Goal: Use online tool/utility: Utilize a website feature to perform a specific function

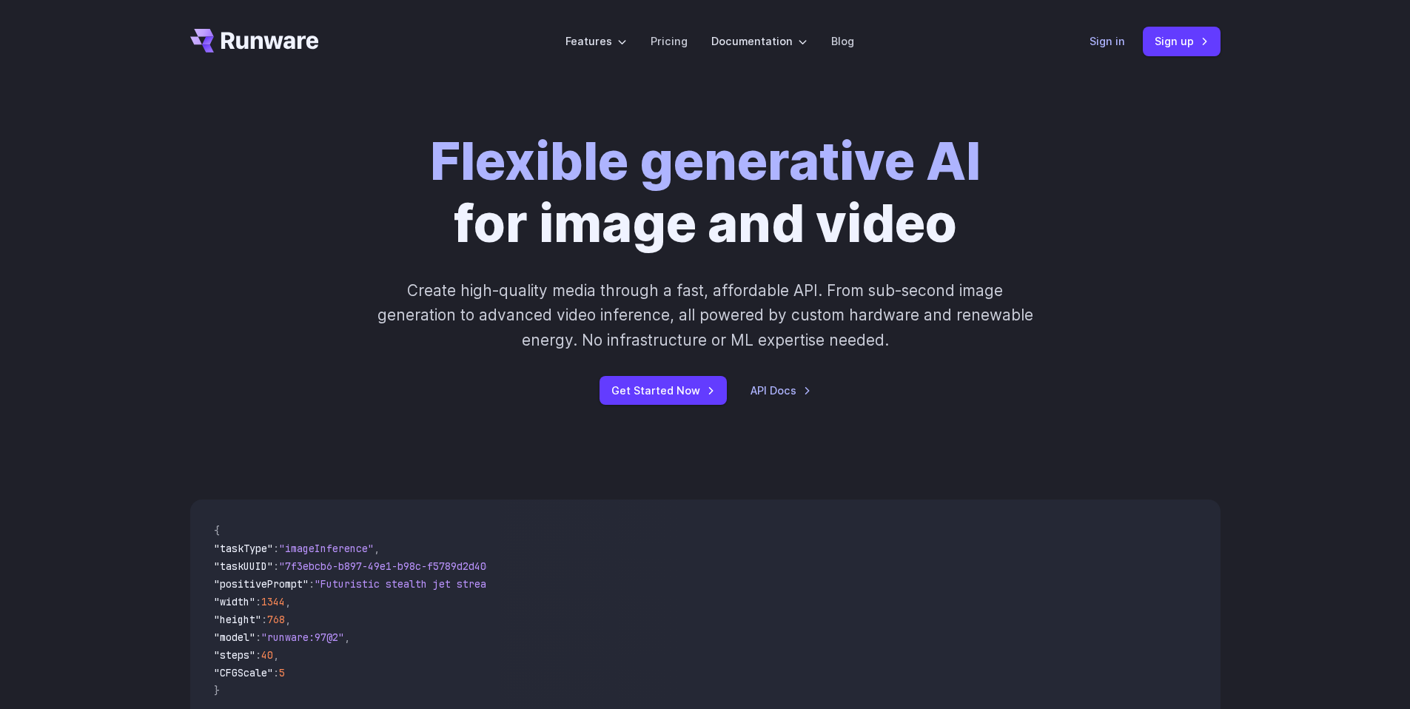
click at [1113, 36] on link "Sign in" at bounding box center [1107, 41] width 36 height 17
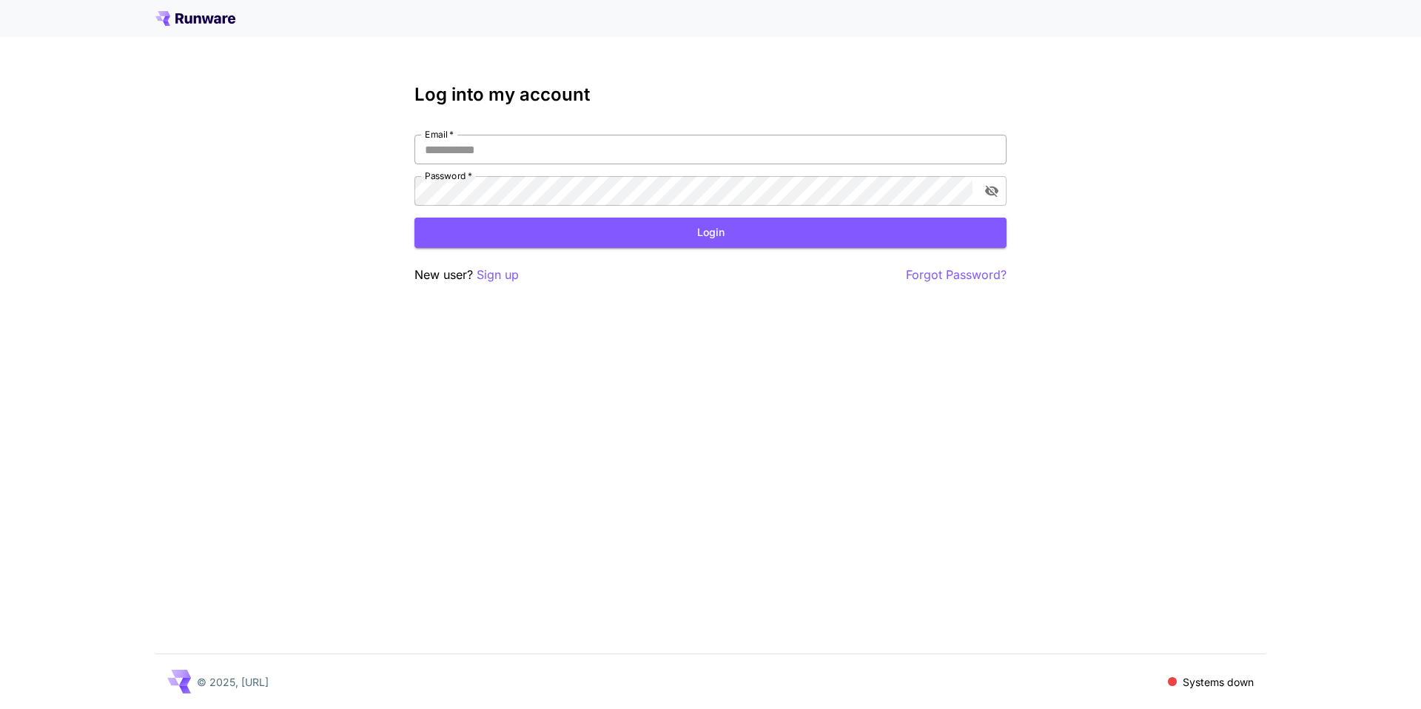
click at [563, 163] on input "Email   *" at bounding box center [710, 150] width 592 height 30
click at [510, 272] on p "Sign up" at bounding box center [498, 275] width 42 height 19
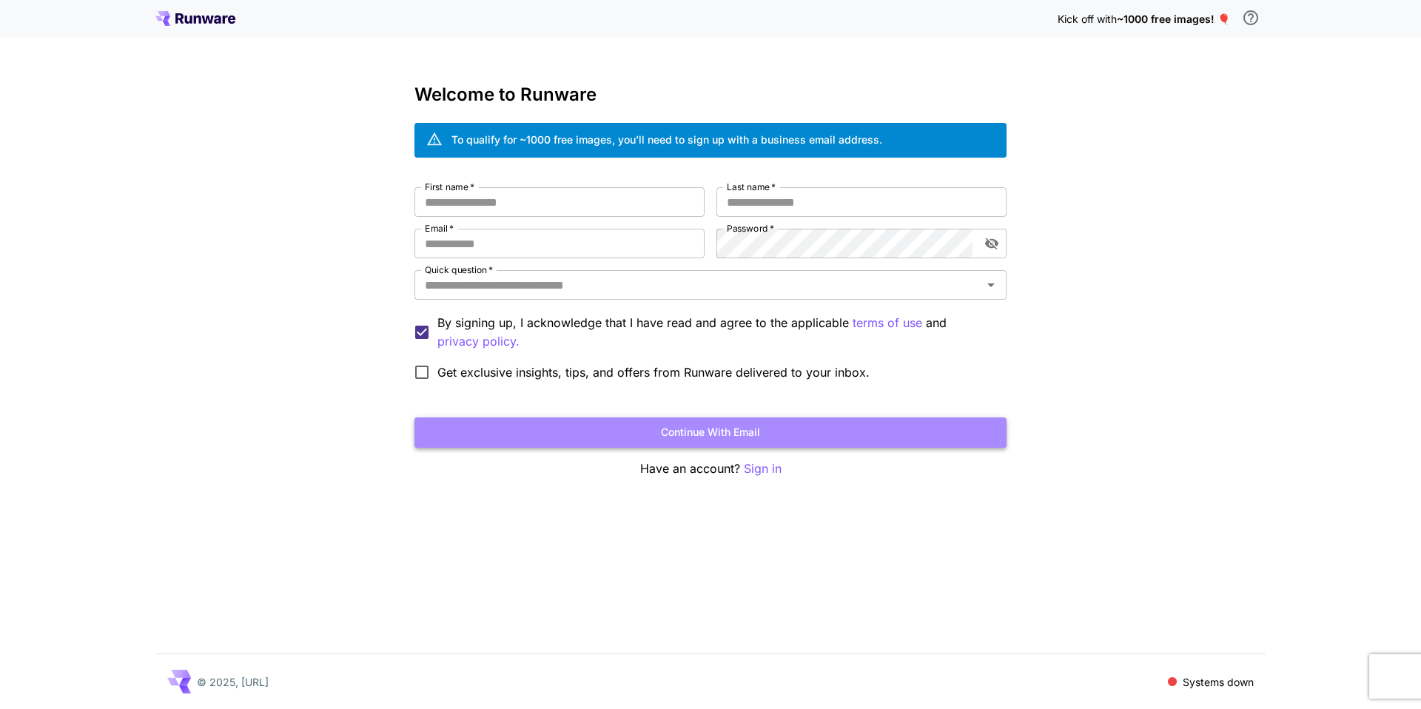
click at [654, 434] on button "Continue with email" at bounding box center [710, 432] width 592 height 30
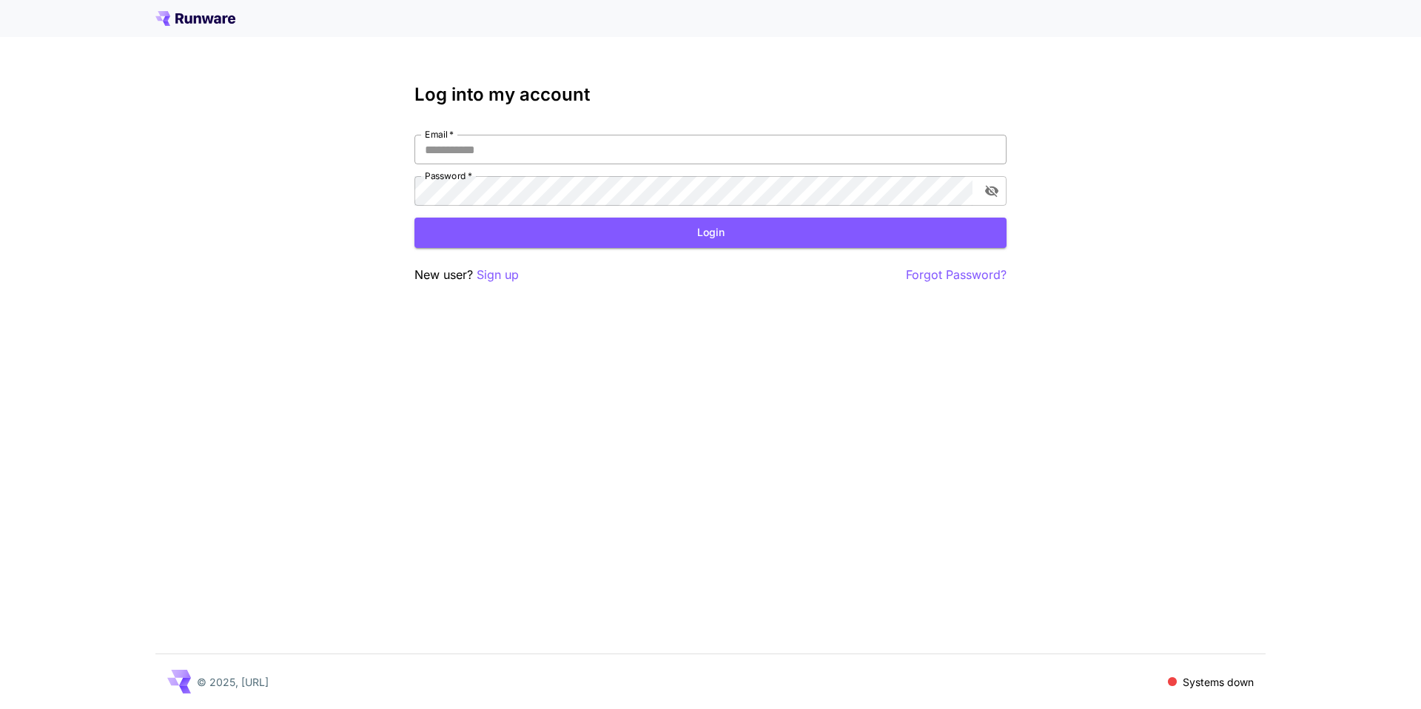
click at [512, 167] on div "Email   * Email   * Password   * Password   *" at bounding box center [710, 170] width 592 height 71
click at [515, 160] on input "Email   *" at bounding box center [710, 150] width 592 height 30
type input "**********"
click button "Login" at bounding box center [710, 233] width 592 height 30
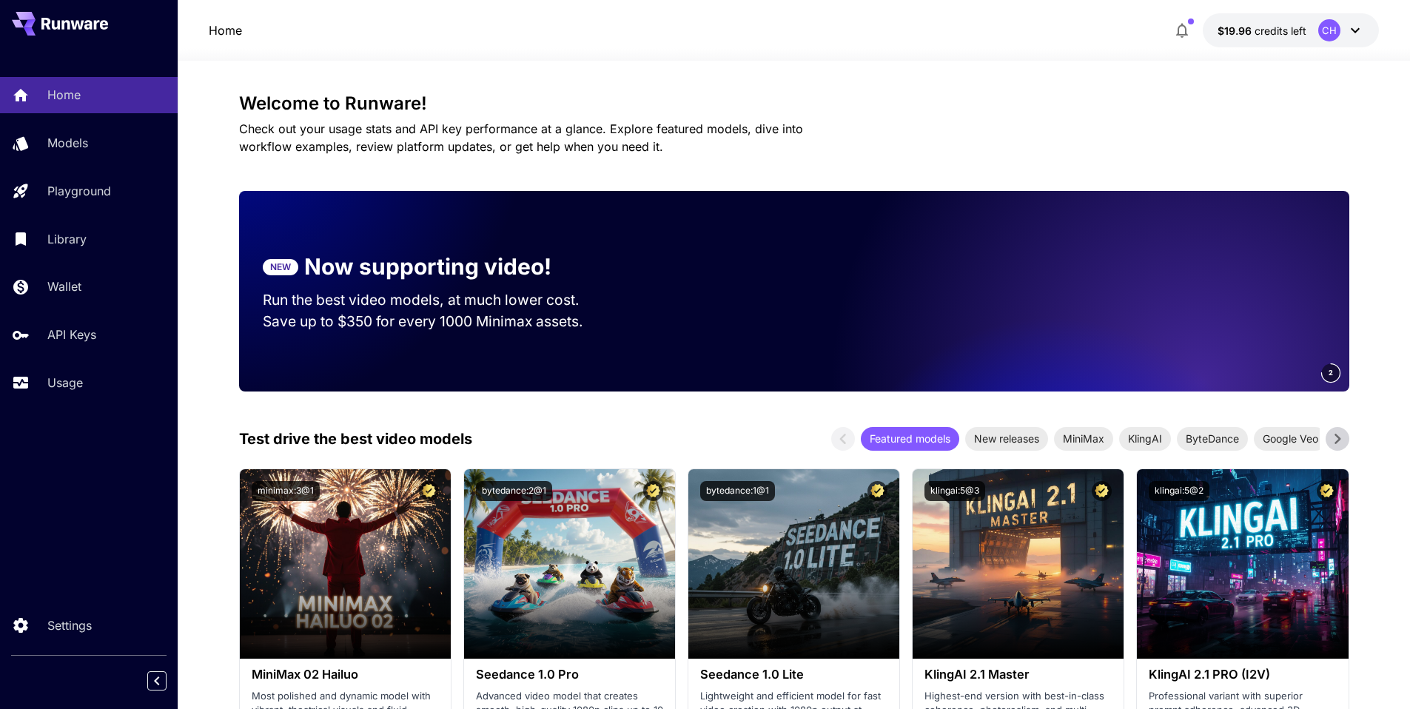
click at [504, 318] on p "Save up to $350 for every 1000 Minimax assets." at bounding box center [435, 321] width 345 height 21
click at [491, 255] on p "Now supporting video!" at bounding box center [427, 266] width 247 height 33
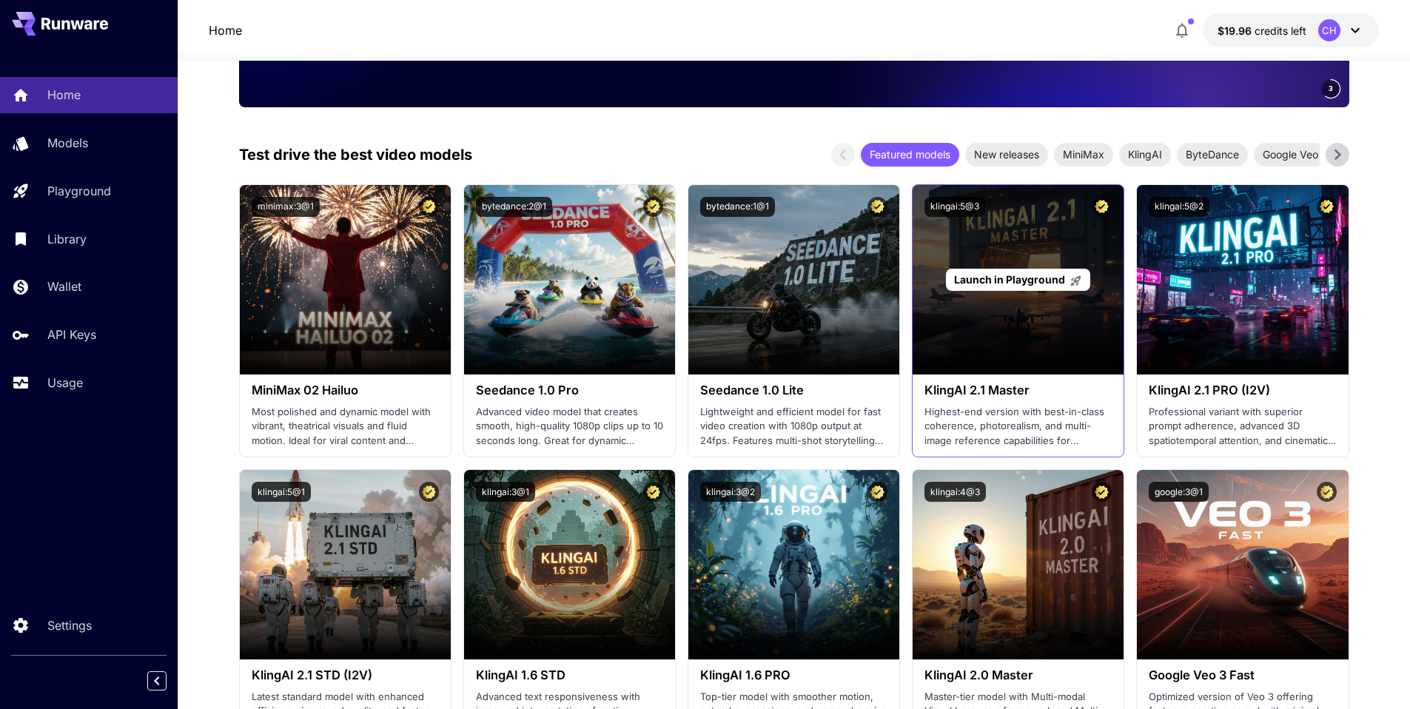
scroll to position [383, 0]
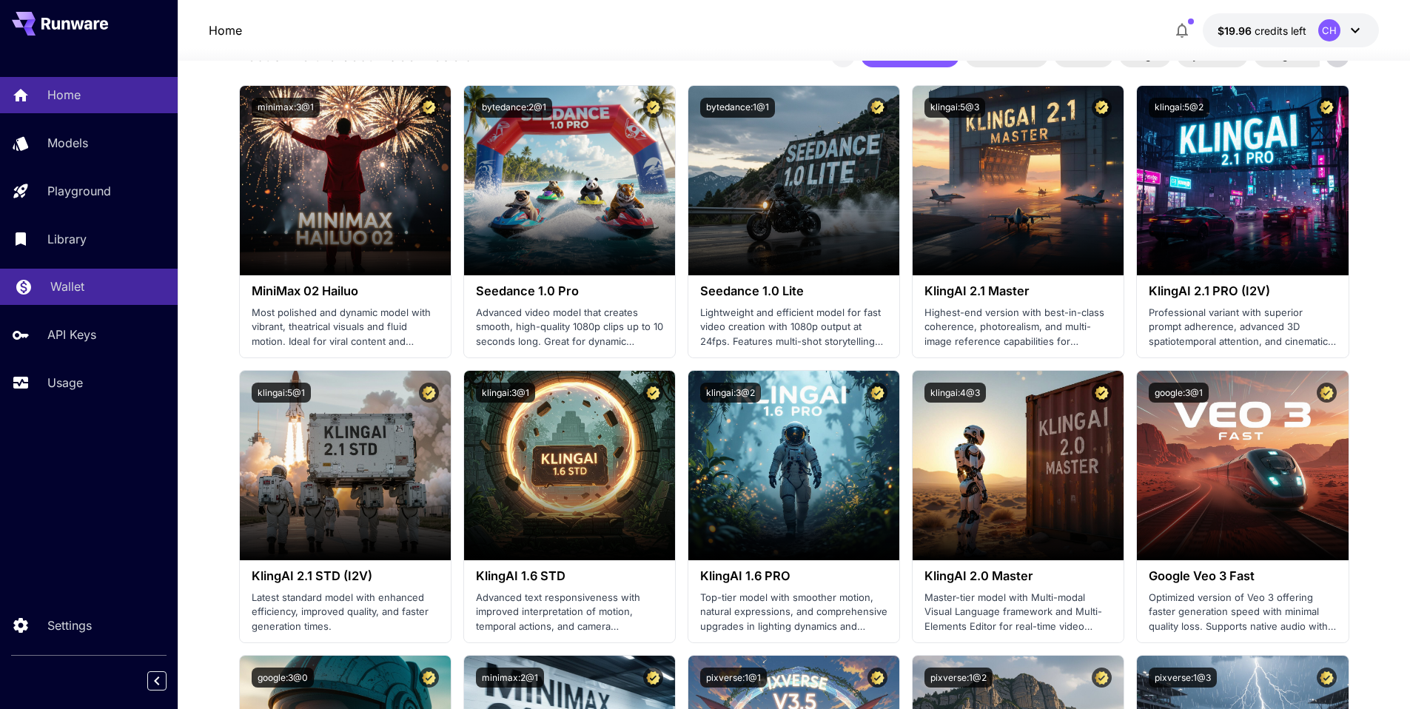
click at [80, 293] on p "Wallet" at bounding box center [67, 287] width 34 height 18
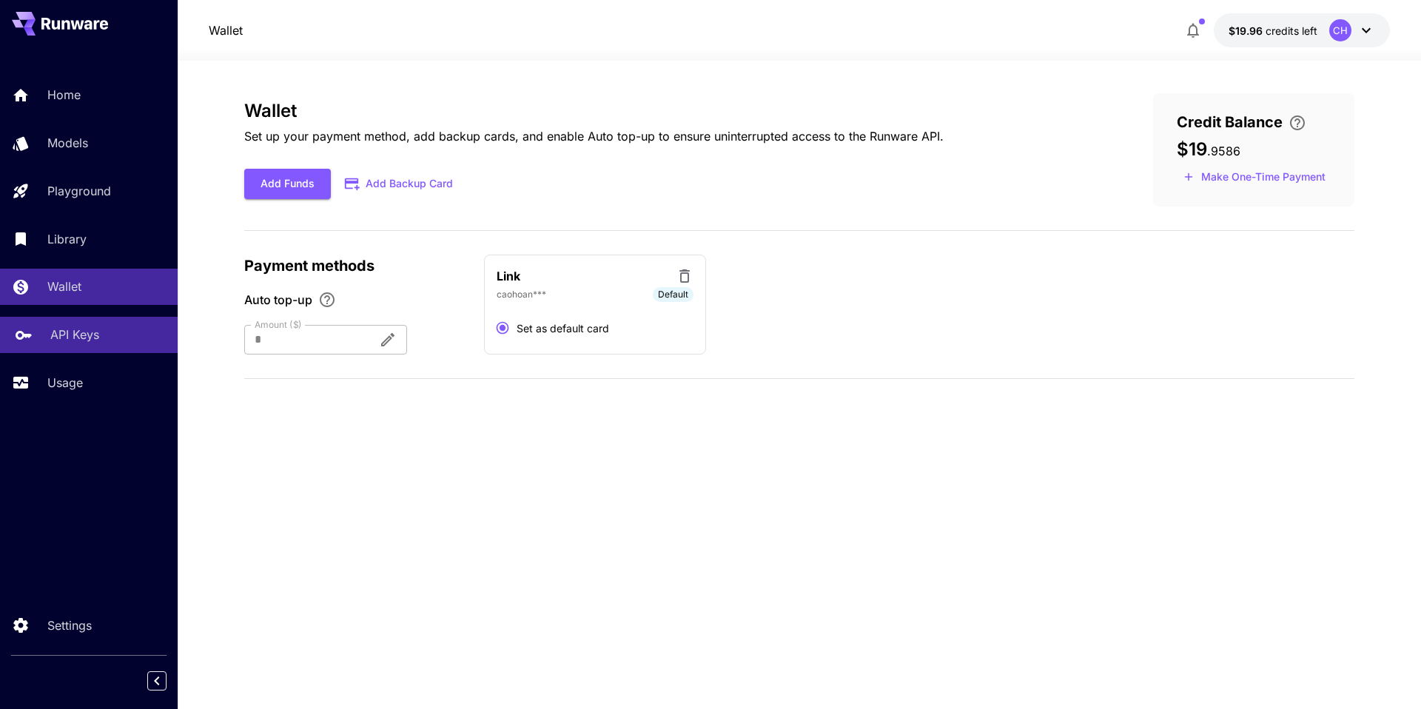
click at [75, 331] on p "API Keys" at bounding box center [74, 335] width 49 height 18
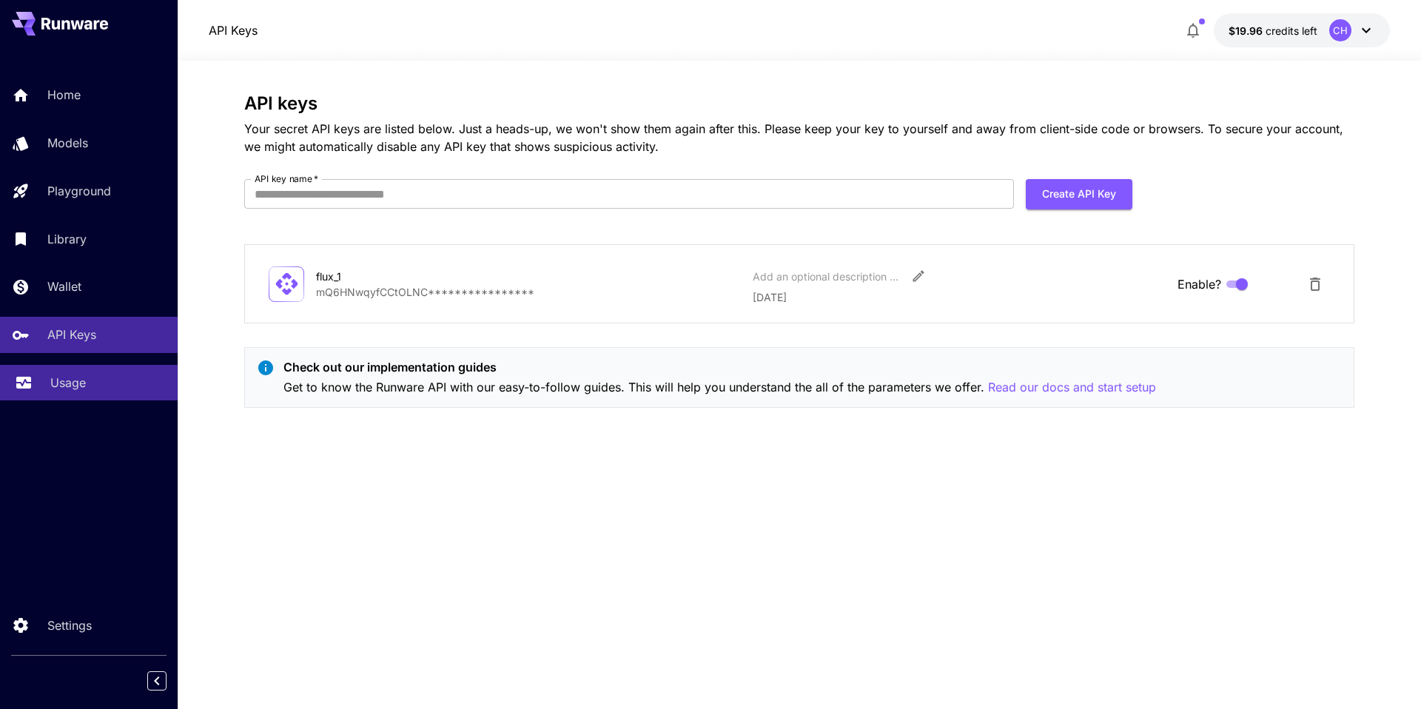
click at [73, 380] on p "Usage" at bounding box center [68, 383] width 36 height 18
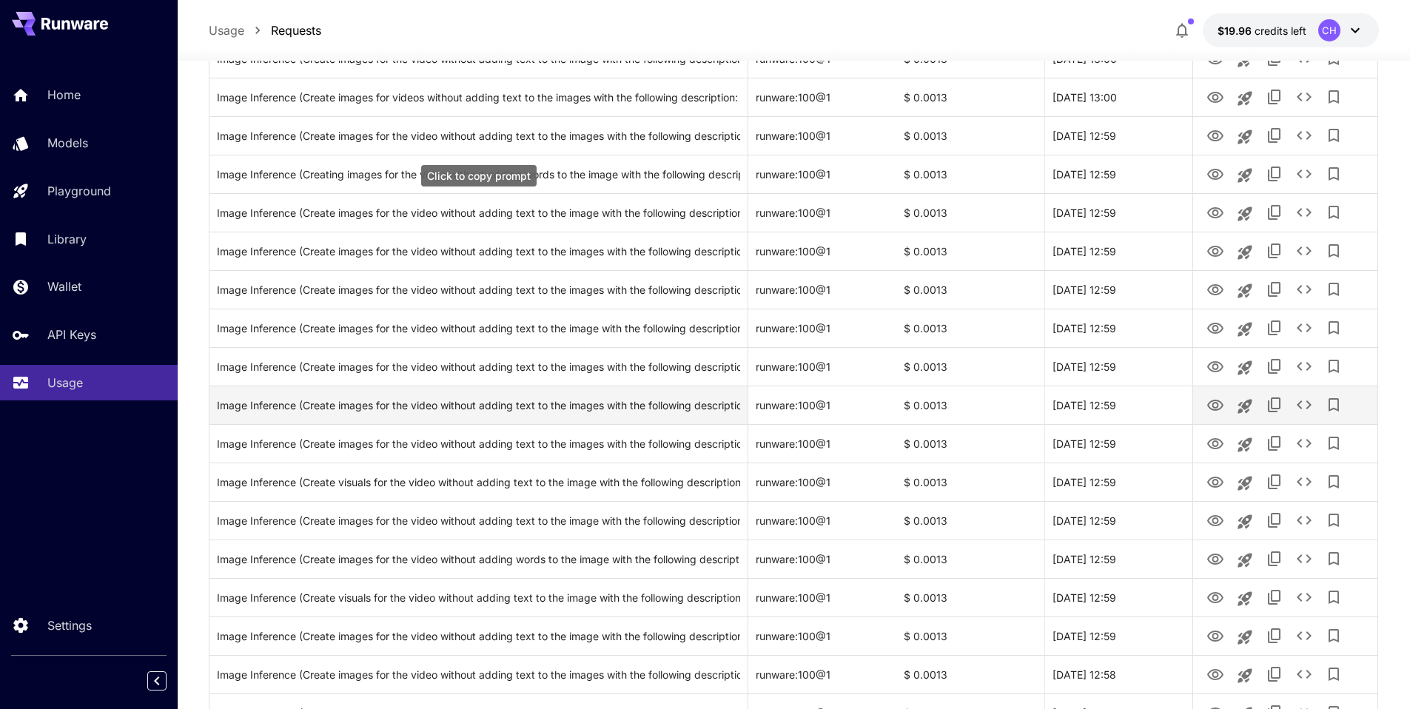
scroll to position [393, 0]
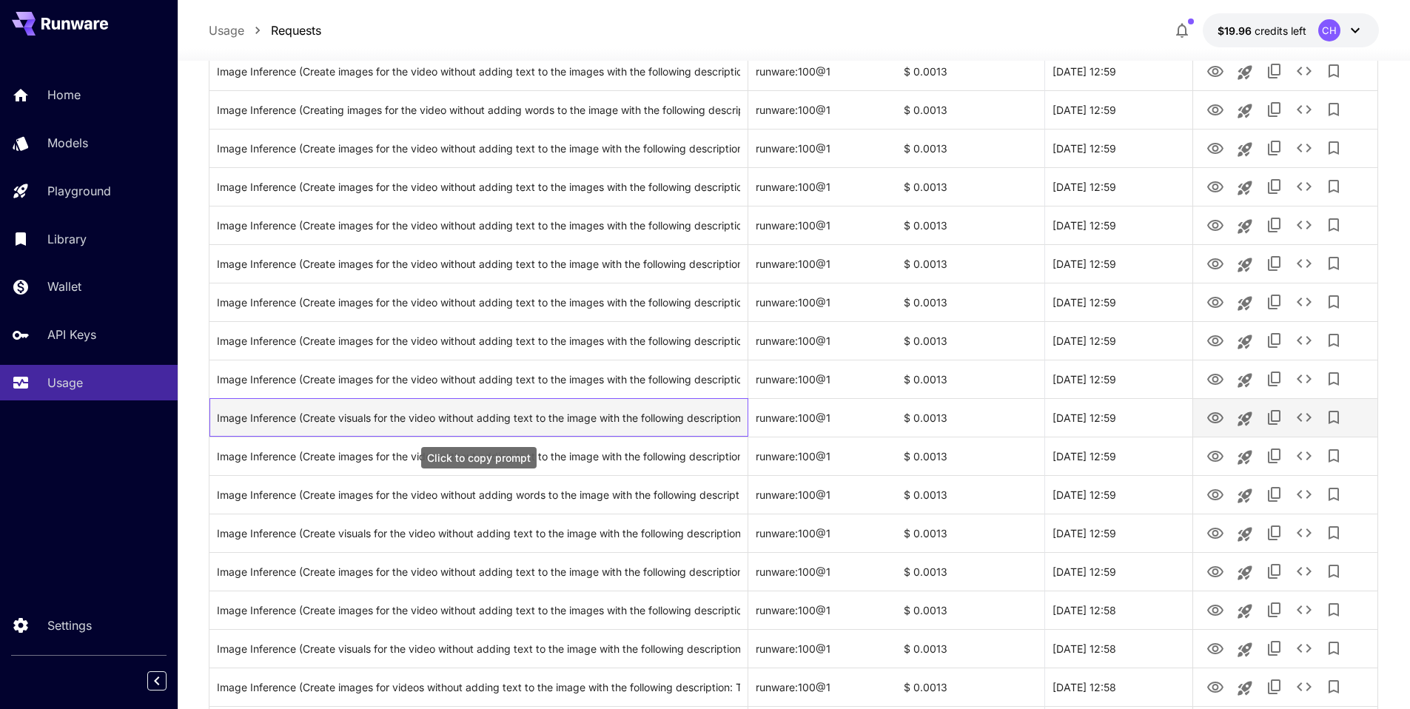
click at [631, 416] on div "Image Inference (Create visuals for the video without adding text to the image …" at bounding box center [478, 418] width 523 height 38
click at [725, 419] on div "Image Inference (Create visuals for the video without adding text to the image …" at bounding box center [478, 418] width 523 height 38
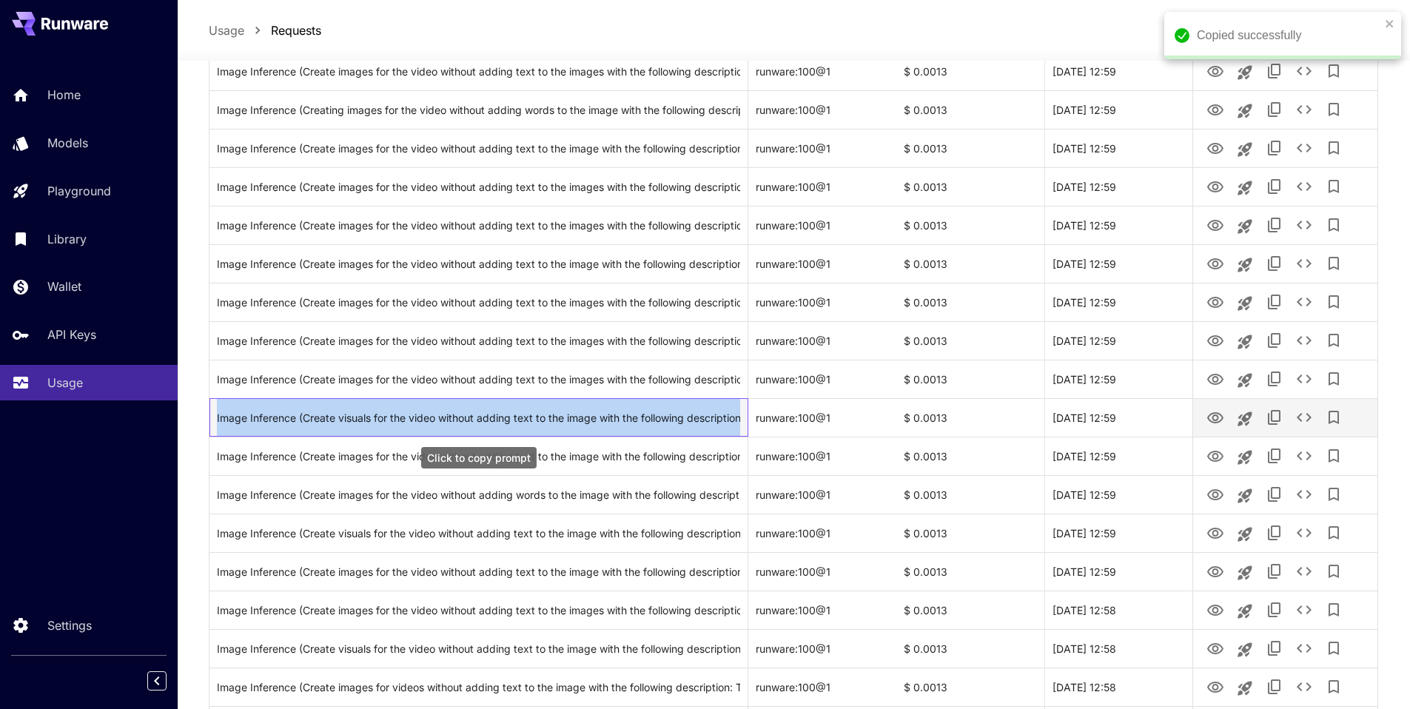
click at [725, 419] on div "Image Inference (Create visuals for the video without adding text to the image …" at bounding box center [478, 418] width 523 height 38
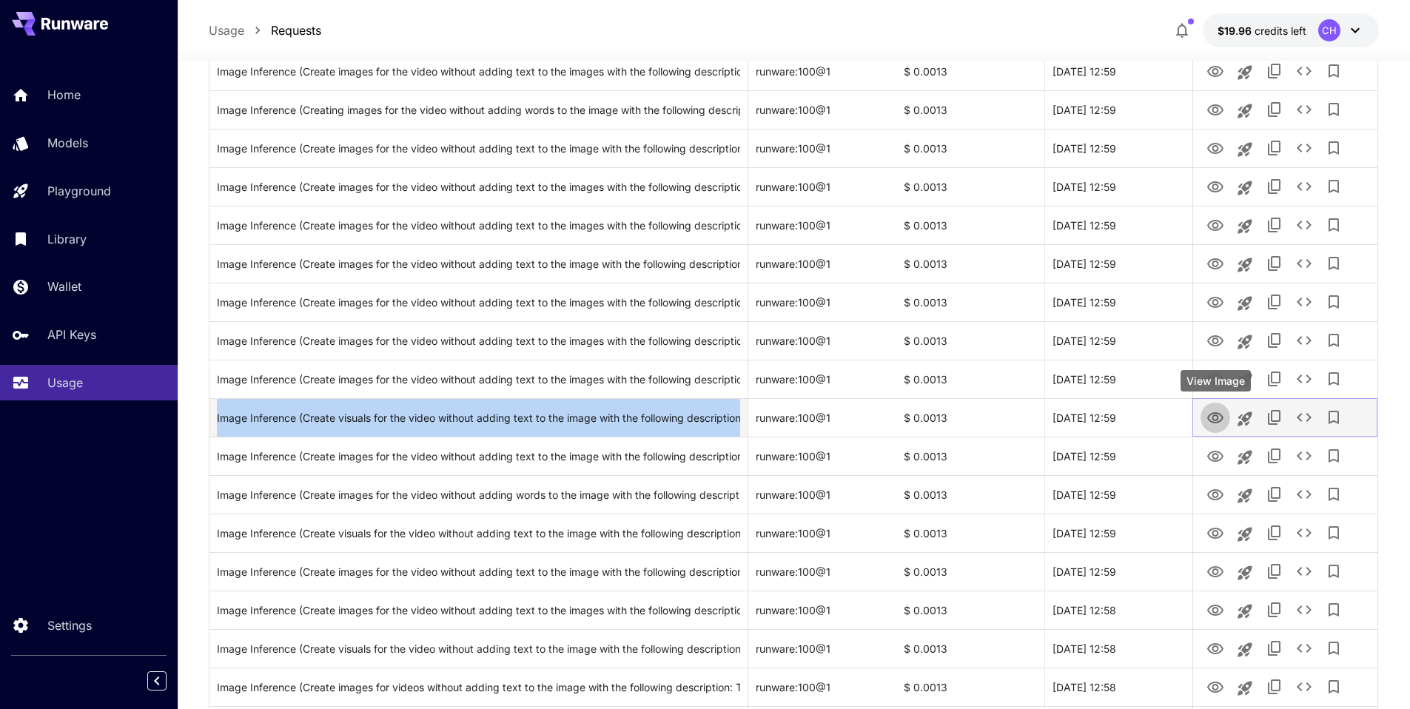
click at [1217, 417] on icon "View Image" at bounding box center [1215, 417] width 16 height 11
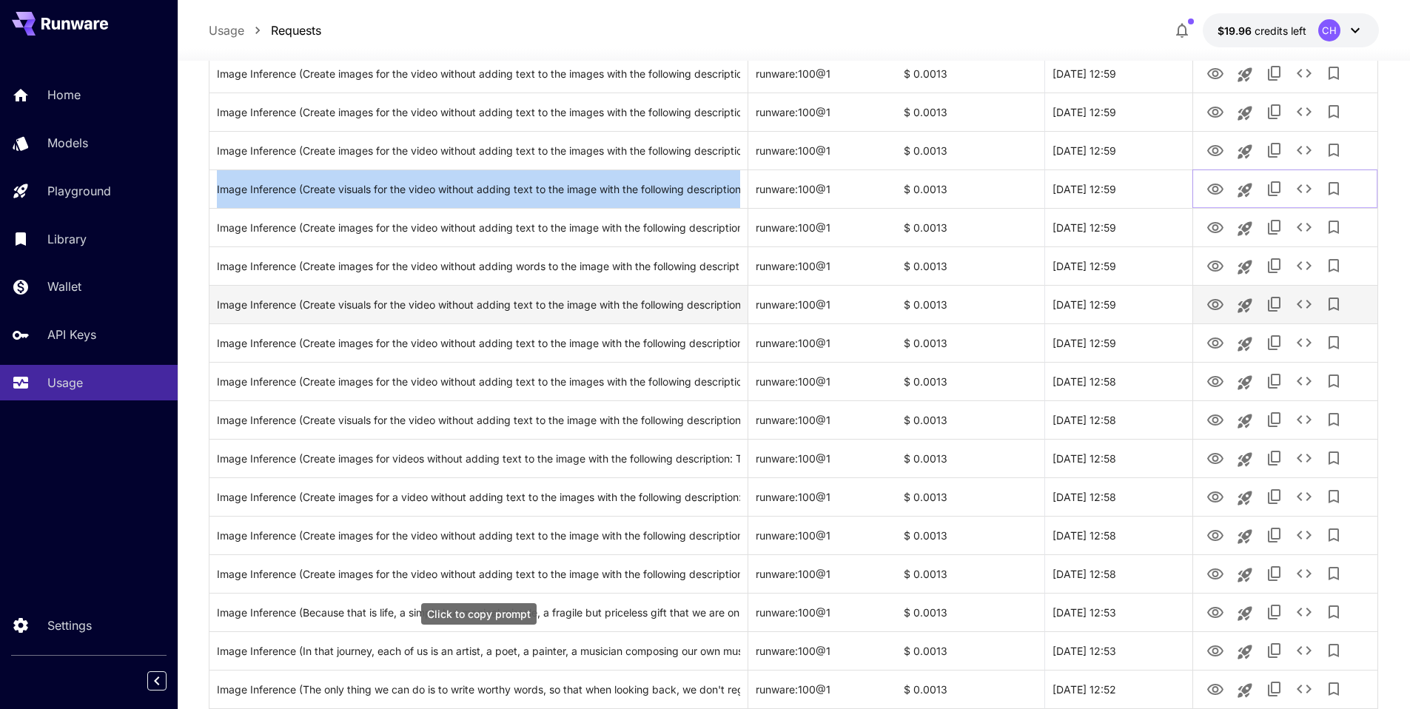
scroll to position [0, 0]
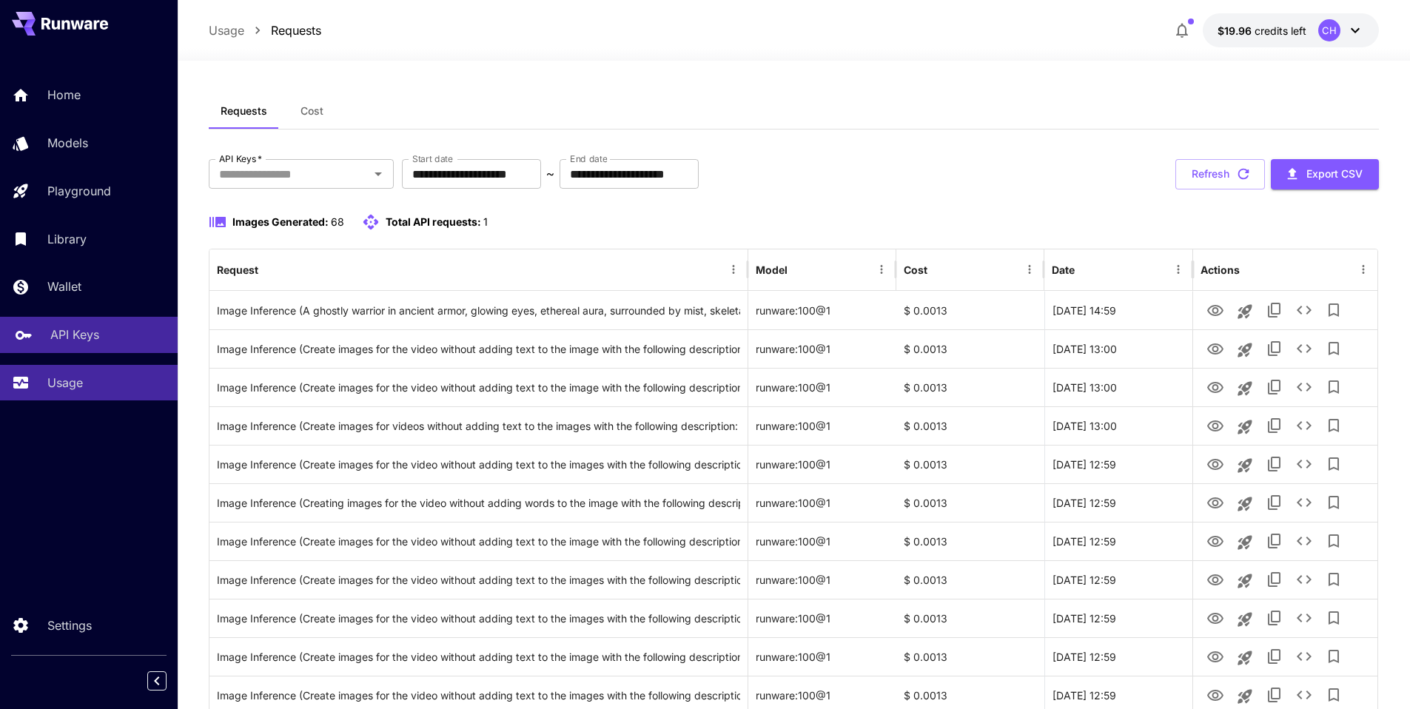
click at [67, 330] on p "API Keys" at bounding box center [74, 335] width 49 height 18
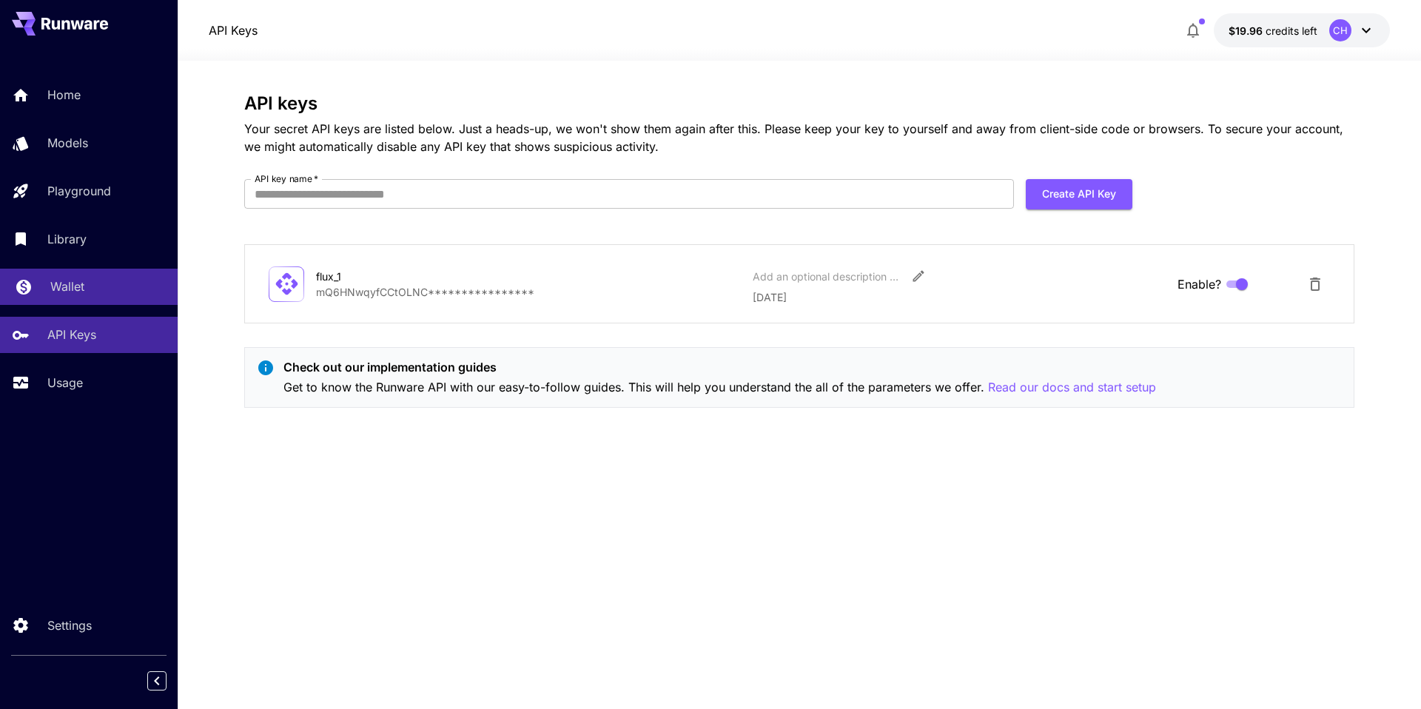
click at [67, 296] on link "Wallet" at bounding box center [89, 287] width 178 height 36
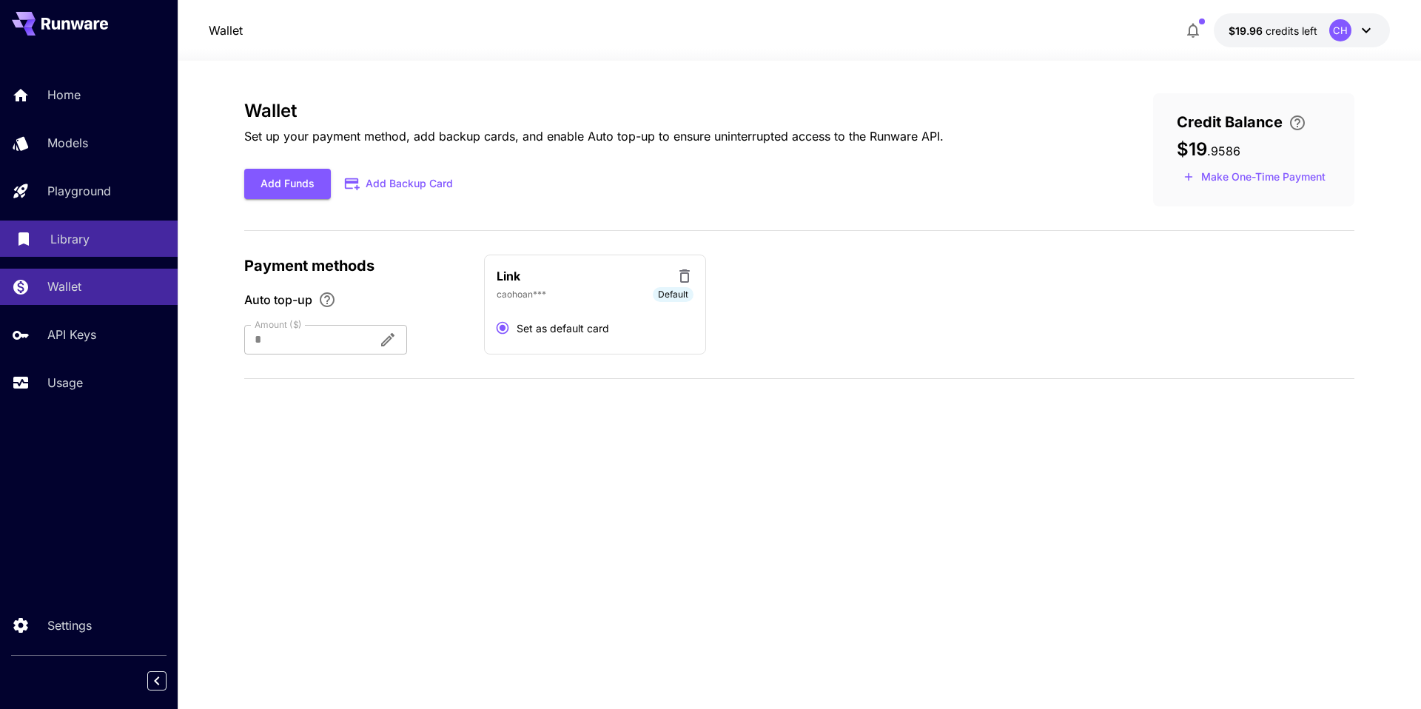
click at [87, 235] on div "Library" at bounding box center [107, 239] width 115 height 18
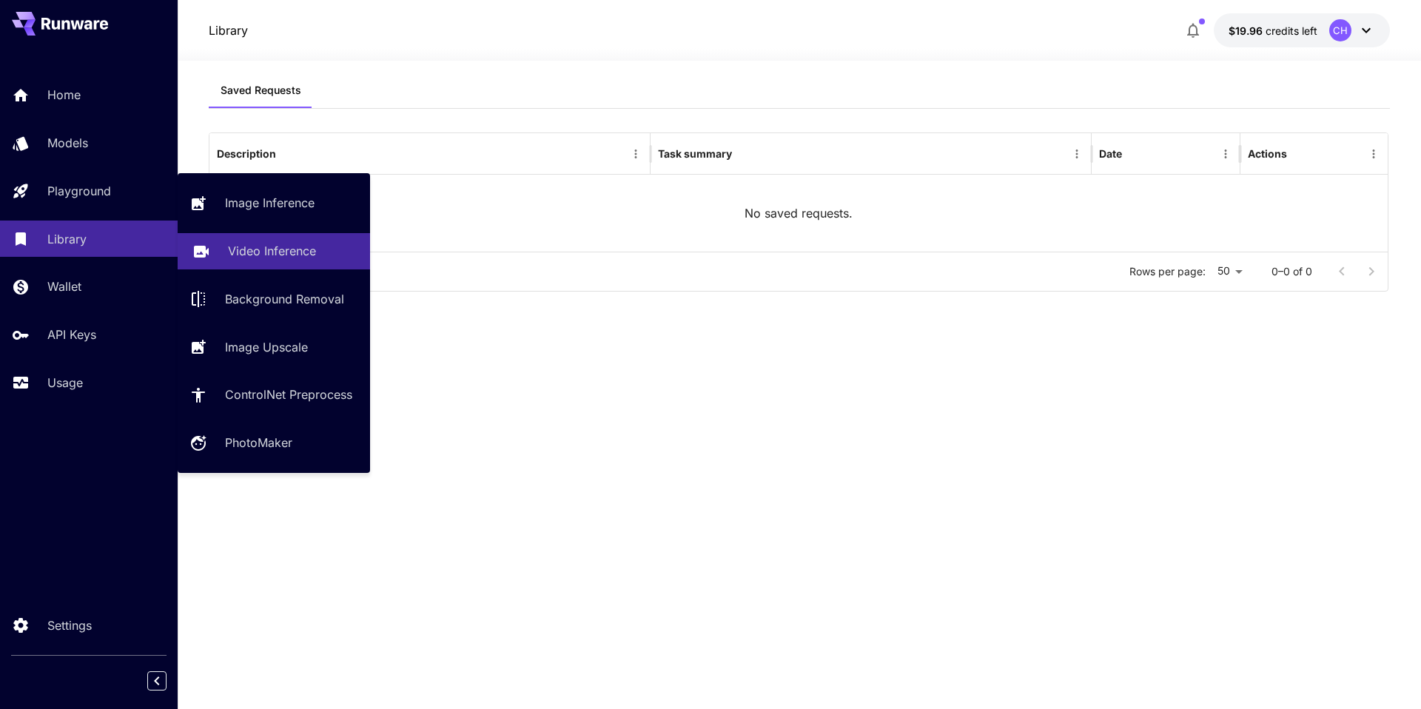
click at [282, 256] on p "Video Inference" at bounding box center [272, 251] width 88 height 18
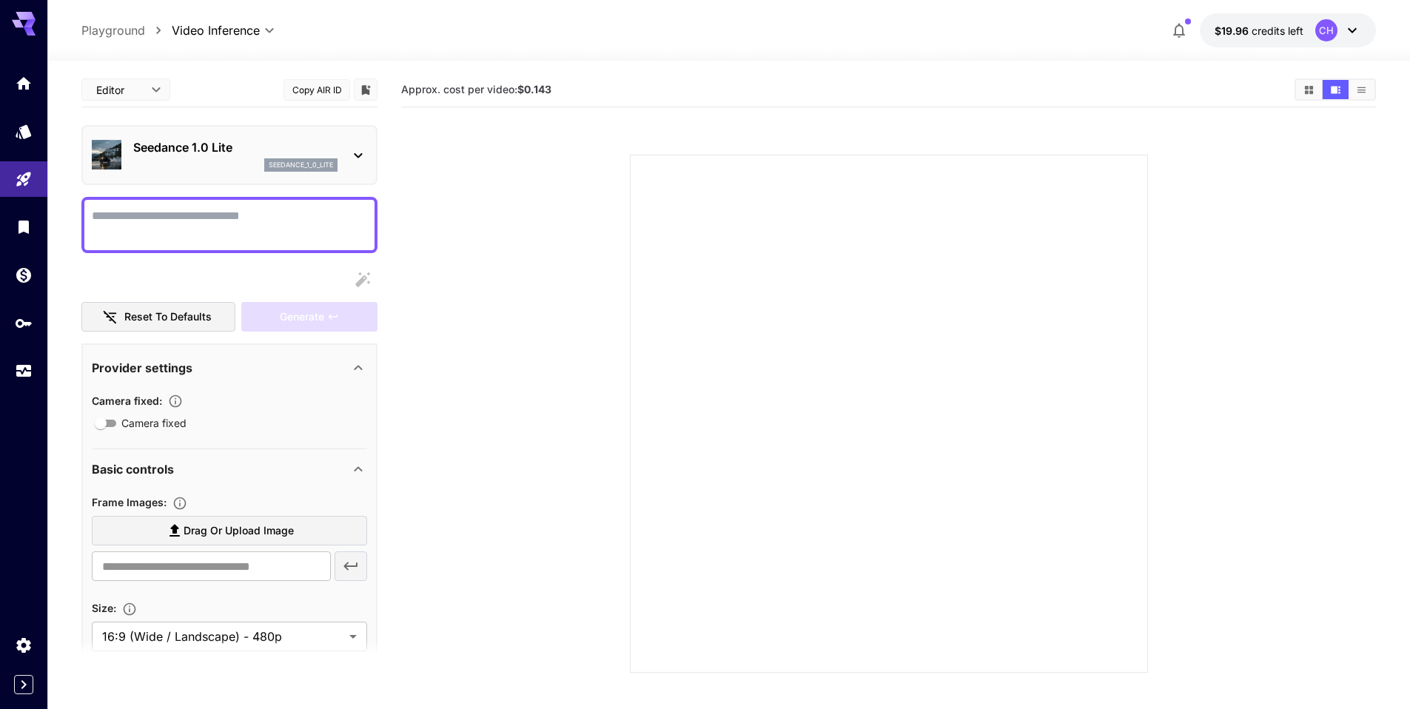
click at [314, 215] on textarea "Camera fixed" at bounding box center [229, 225] width 275 height 36
paste textarea "**********"
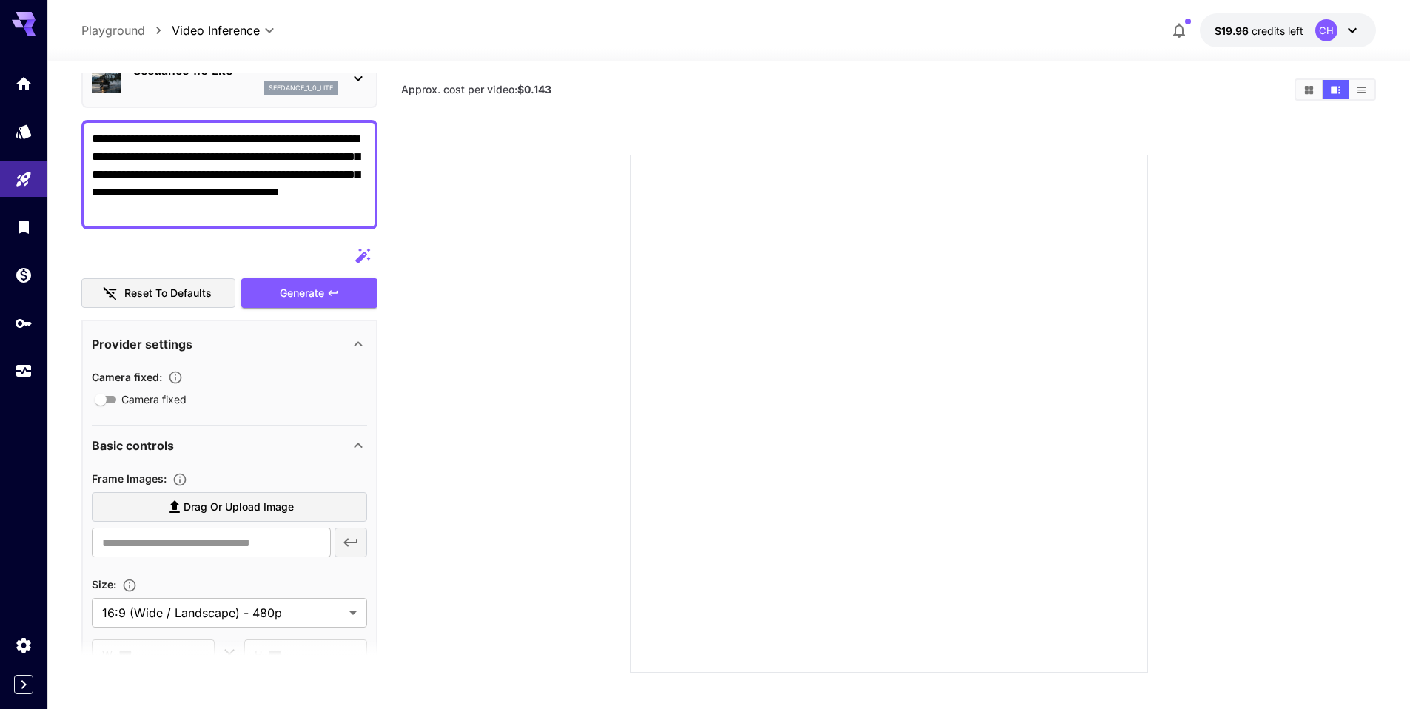
scroll to position [87, 0]
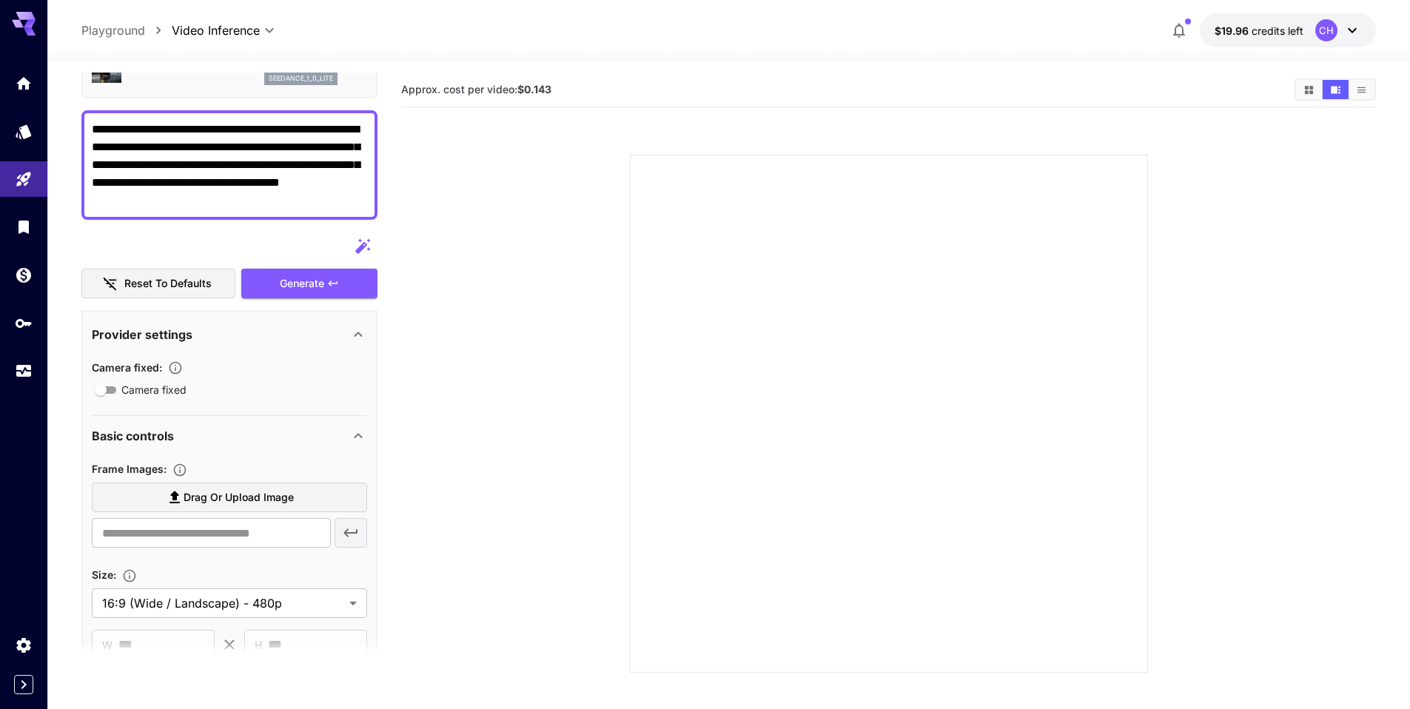
type textarea "**********"
click at [199, 491] on span "Drag or upload image" at bounding box center [239, 497] width 110 height 19
click at [0, 0] on input "Drag or upload image" at bounding box center [0, 0] width 0 height 0
type input "**********"
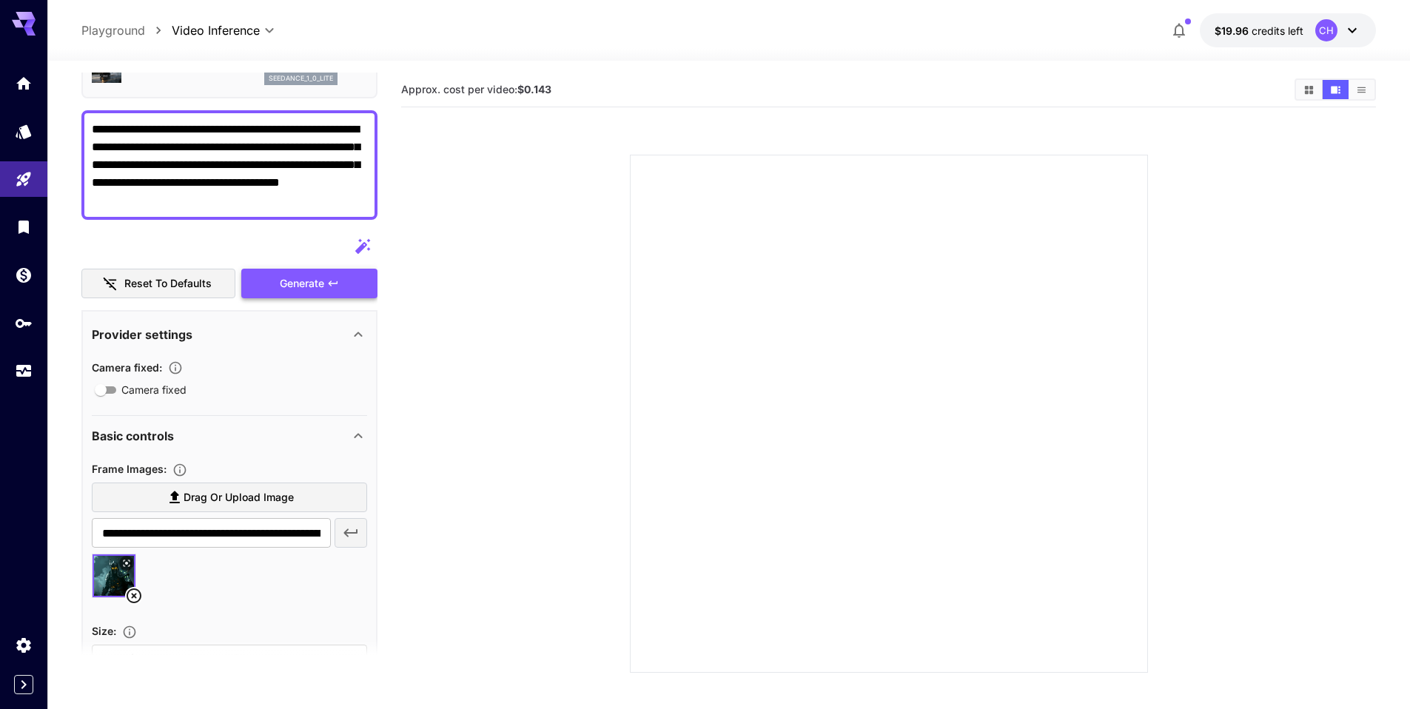
click at [318, 288] on div "Generate" at bounding box center [309, 284] width 136 height 30
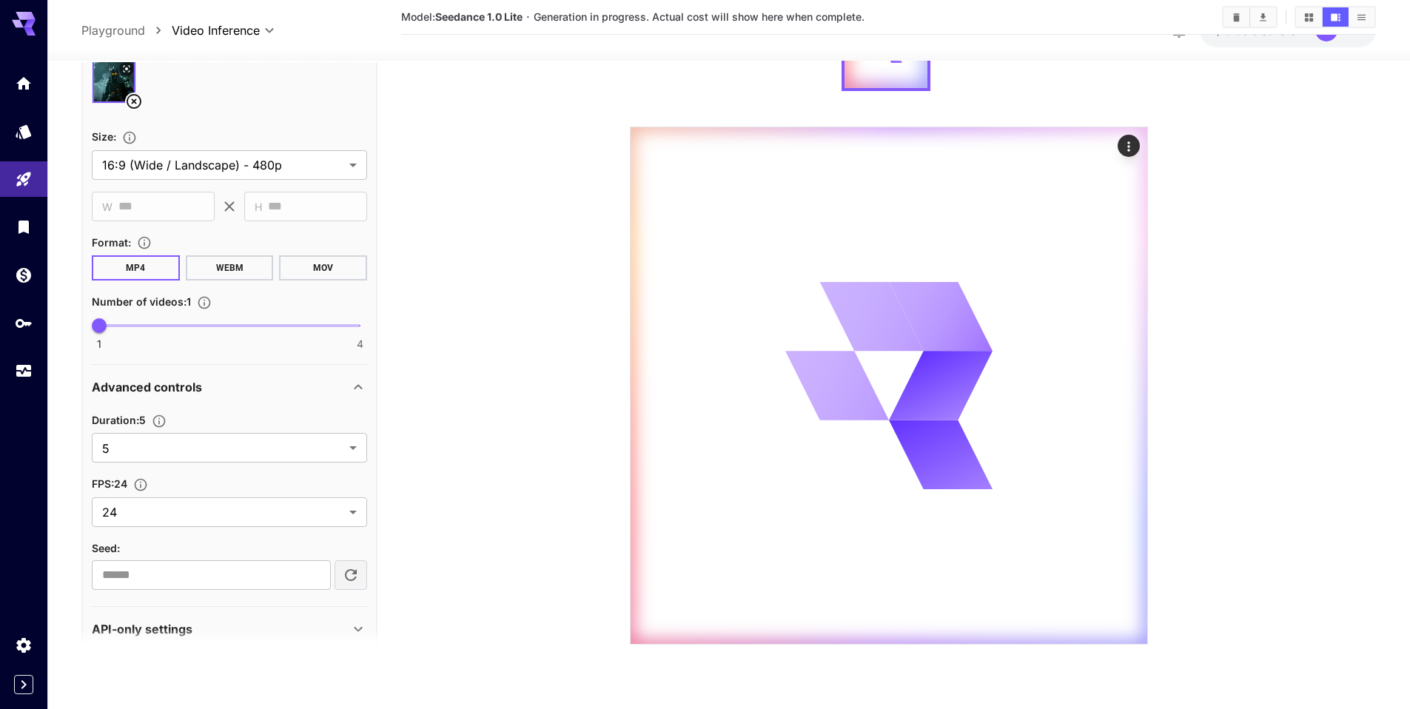
scroll to position [0, 0]
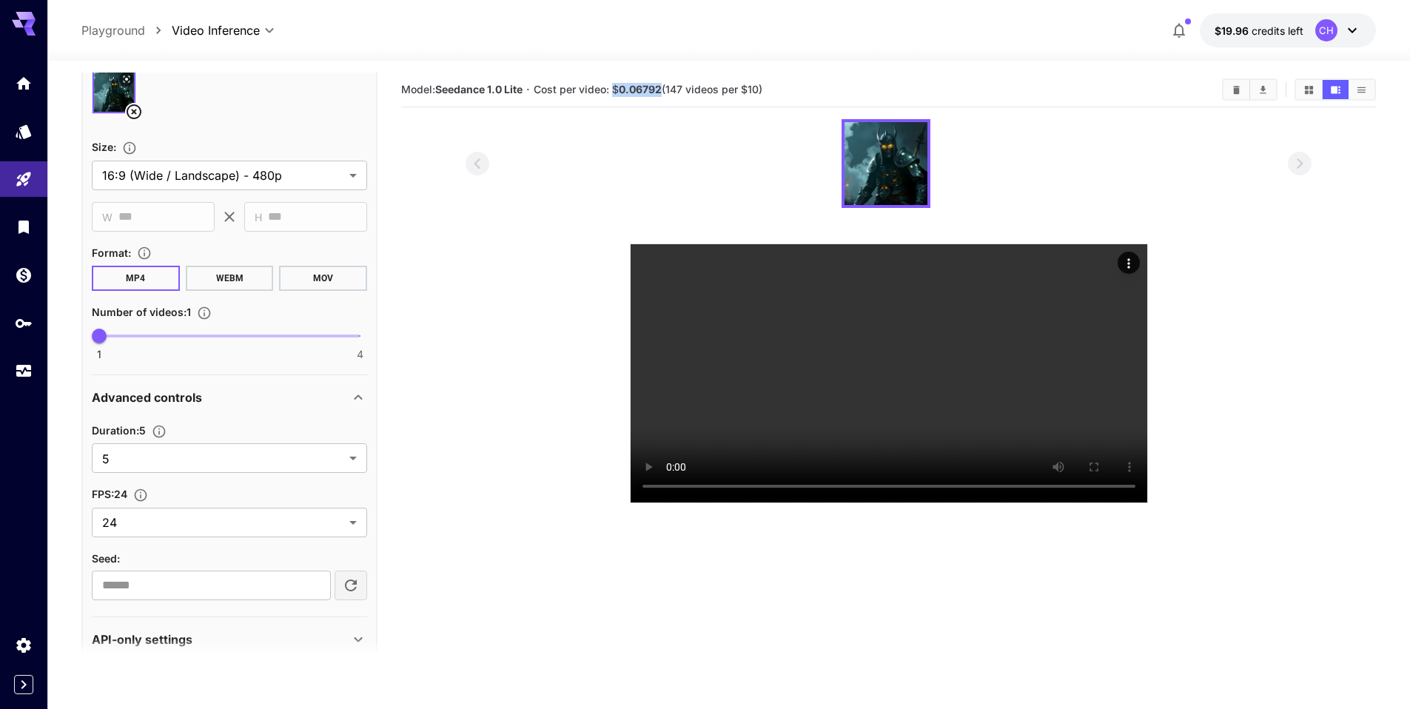
drag, startPoint x: 617, startPoint y: 90, endPoint x: 662, endPoint y: 92, distance: 45.9
click at [662, 92] on span "Cost per video: $ 0.06792 (147 videos per $10)" at bounding box center [648, 89] width 229 height 13
click at [24, 366] on icon "Usage" at bounding box center [25, 363] width 15 height 7
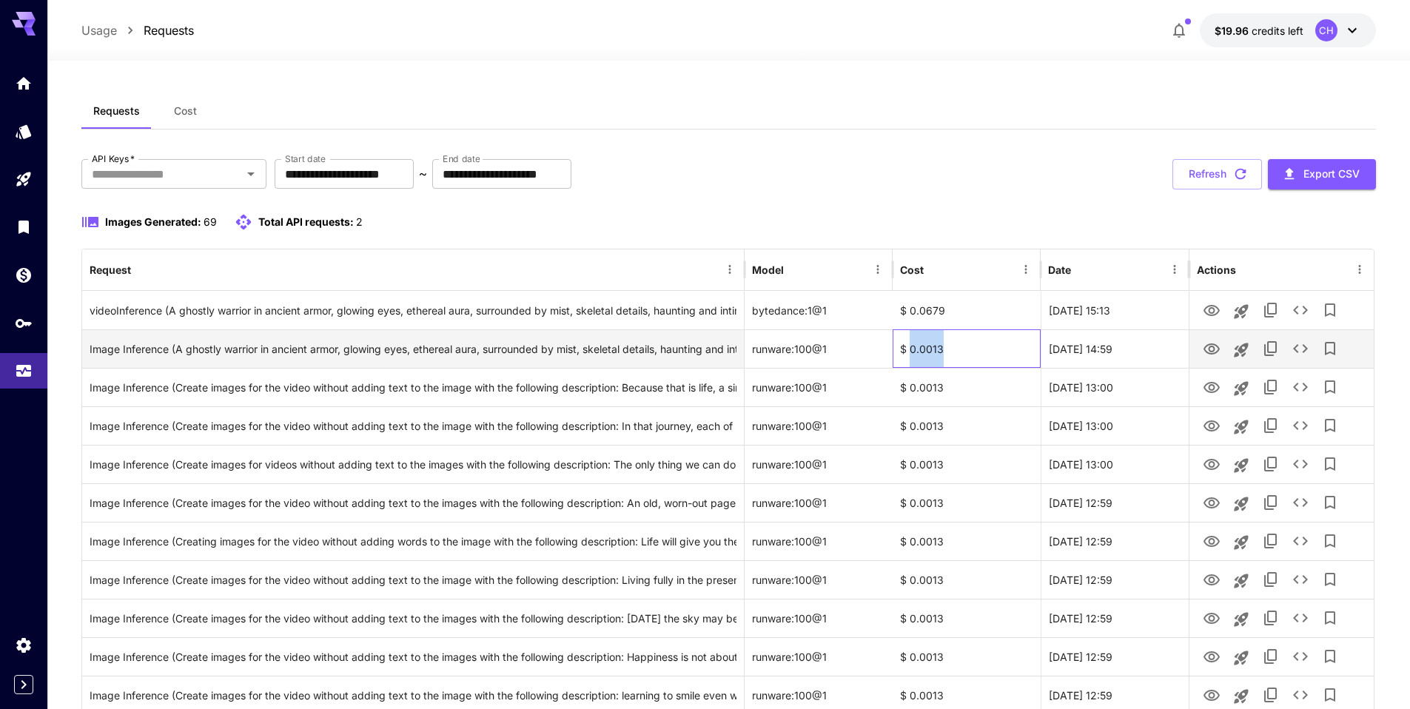
drag, startPoint x: 910, startPoint y: 352, endPoint x: 943, endPoint y: 350, distance: 32.6
click at [943, 350] on div "$ 0.0013" at bounding box center [967, 348] width 148 height 38
copy div "0.0013"
